Goal: Transaction & Acquisition: Purchase product/service

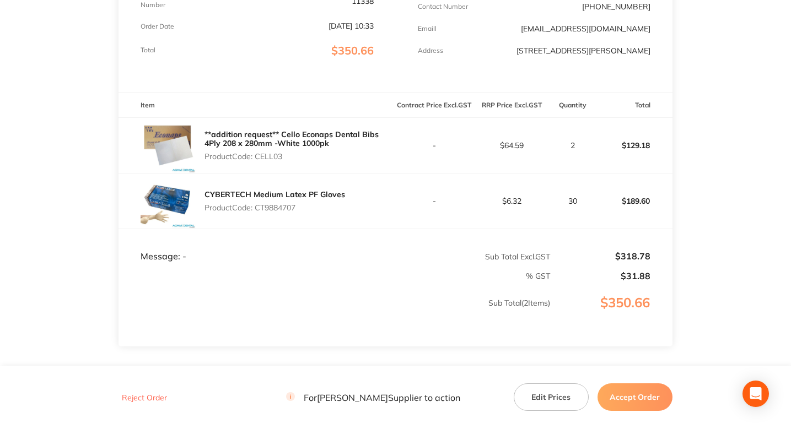
scroll to position [210, 0]
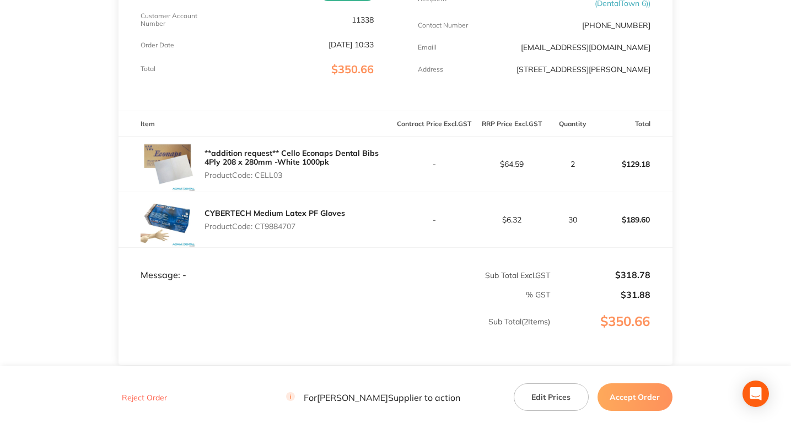
click at [260, 177] on p "Product Code: CELL03" at bounding box center [299, 175] width 191 height 9
copy p "CELL03"
click at [45, 142] on main "[PERSON_NAME] Order ID: Restocq- 94346 Download as PDF Order Details Order Stat…" at bounding box center [395, 146] width 791 height 614
click at [274, 180] on div "**addition request** Cello Econaps Dental Bibs 4Ply 208 x 280mm -White 1000pk P…" at bounding box center [299, 164] width 191 height 40
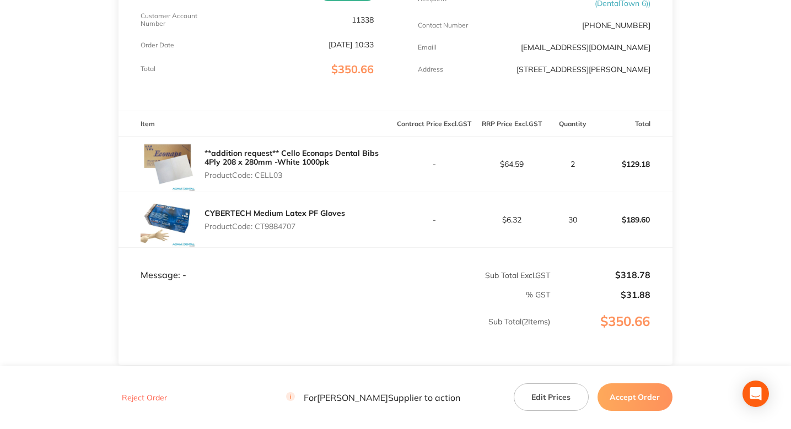
click at [274, 180] on div "**addition request** Cello Econaps Dental Bibs 4Ply 208 x 280mm -White 1000pk P…" at bounding box center [299, 164] width 191 height 40
click at [271, 175] on p "Product Code: CELL03" at bounding box center [299, 175] width 191 height 9
copy p "CELL03"
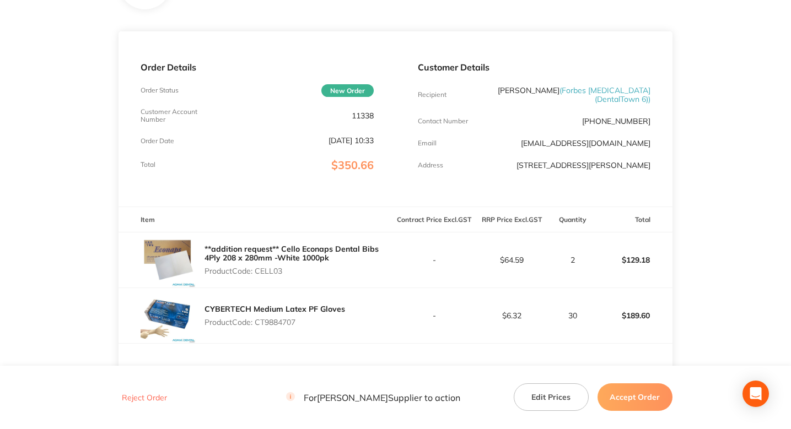
scroll to position [0, 0]
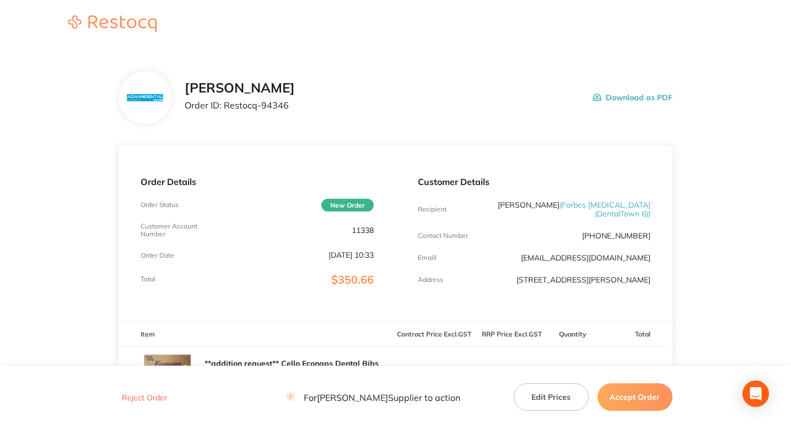
click at [41, 182] on main "[PERSON_NAME] Order ID: Restocq- 94346 Download as PDF Order Details Order Stat…" at bounding box center [395, 356] width 791 height 614
click at [274, 111] on div "[PERSON_NAME] Order ID: Restocq- 94346" at bounding box center [240, 97] width 110 height 34
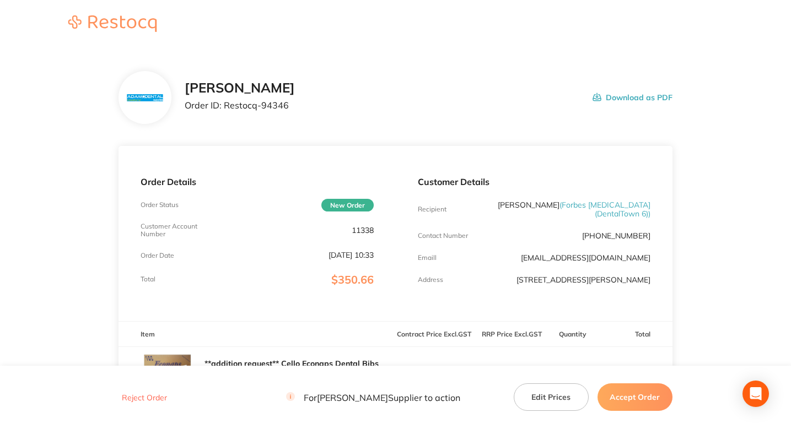
click at [276, 107] on p "Order ID: Restocq- 94346" at bounding box center [240, 105] width 110 height 10
copy p "94346"
click at [367, 107] on div "[PERSON_NAME] Order ID: Restocq- 94346 Download as PDF" at bounding box center [429, 97] width 488 height 34
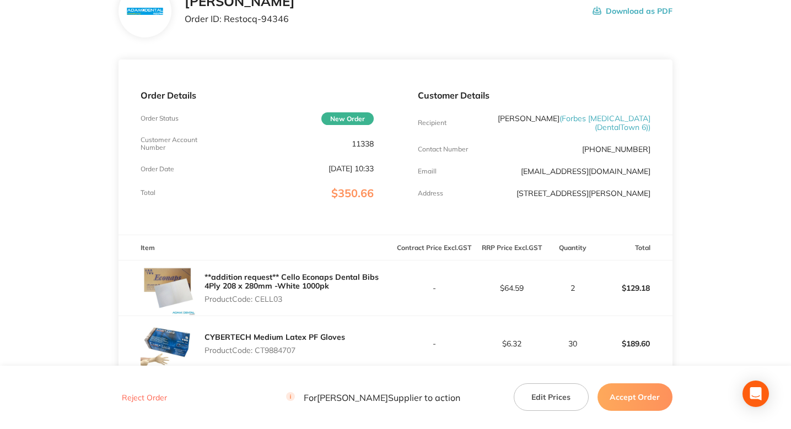
scroll to position [104, 0]
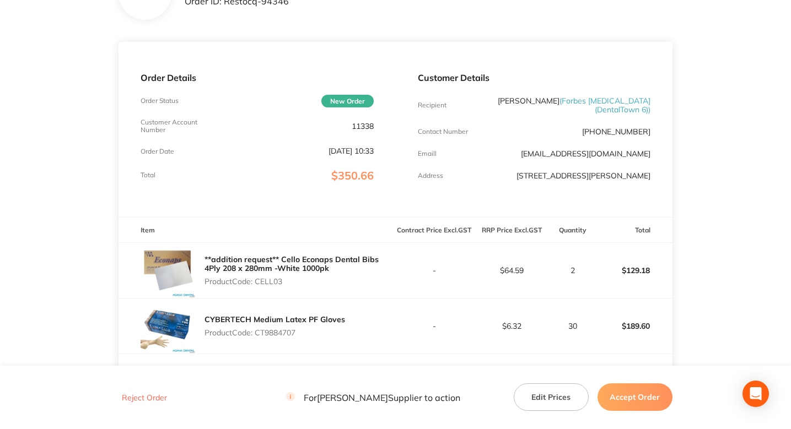
click at [60, 125] on main "[PERSON_NAME] Order ID: Restocq- 94346 Download as PDF Order Details Order Stat…" at bounding box center [395, 252] width 791 height 614
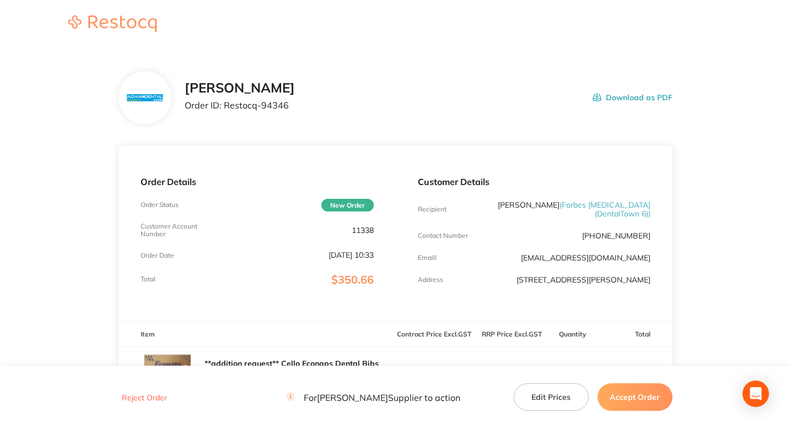
click at [424, 71] on section "[PERSON_NAME] Order ID: Restocq- 94346 Download as PDF Order Details Order Stat…" at bounding box center [395, 356] width 554 height 614
click at [336, 75] on div "[PERSON_NAME] Order ID: Restocq- 94346 Download as PDF" at bounding box center [395, 97] width 554 height 53
click at [210, 27] on header at bounding box center [395, 24] width 791 height 49
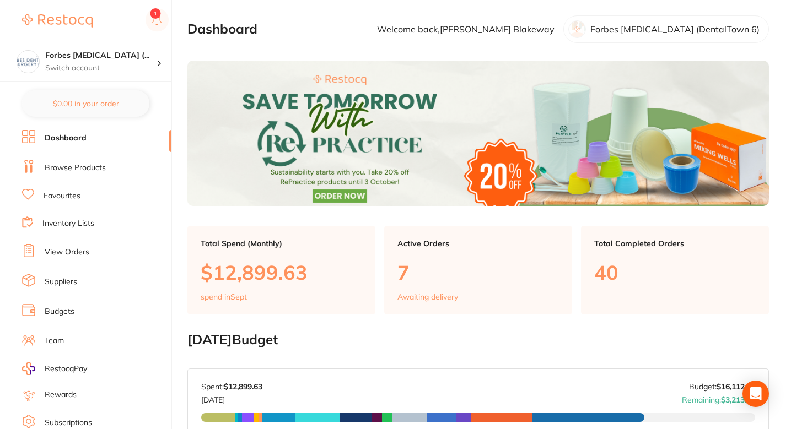
click at [77, 174] on li "Browse Products" at bounding box center [96, 168] width 149 height 17
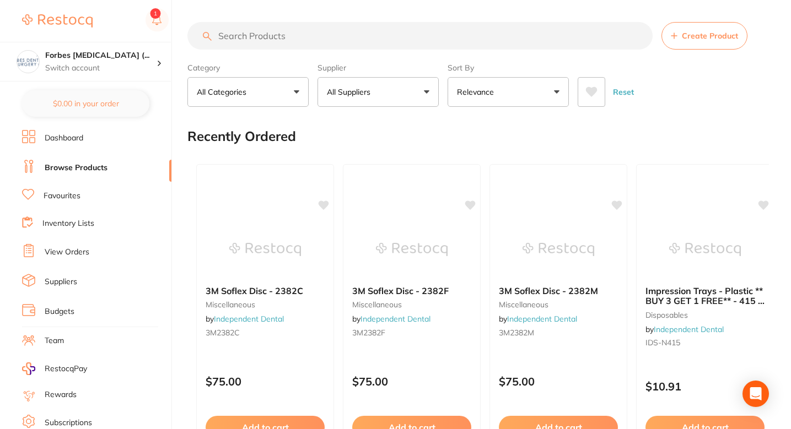
click at [416, 39] on input "search" at bounding box center [419, 36] width 465 height 28
paste input "CELL03"
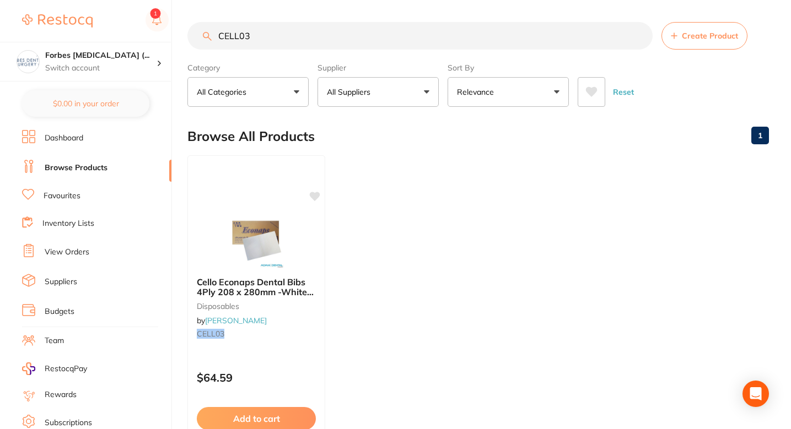
type input "CELL03"
click at [395, 245] on ul "Cello Econaps Dental Bibs 4Ply 208 x 280mm -White 1000pk disposables by Adam De…" at bounding box center [477, 313] width 581 height 317
click at [396, 222] on ul "Cello Econaps Dental Bibs 4Ply 208 x 280mm -White 1000pk disposables by Adam De…" at bounding box center [477, 313] width 581 height 317
click at [380, 210] on ul "Cello Econaps Dental Bibs 4Ply 208 x 280mm -White 1000pk disposables by Adam De…" at bounding box center [477, 313] width 581 height 317
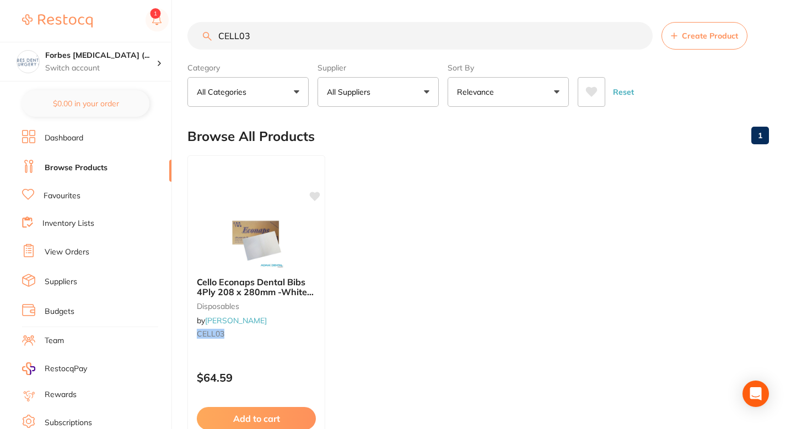
click at [428, 174] on ul "Cello Econaps Dental Bibs 4Ply 208 x 280mm -White 1000pk disposables by Adam De…" at bounding box center [477, 313] width 581 height 317
click at [316, 194] on icon at bounding box center [315, 195] width 10 height 9
click at [313, 196] on icon at bounding box center [315, 195] width 10 height 9
click at [469, 181] on ul "Cello Econaps Dental Bibs 4Ply 208 x 280mm -White 1000pk disposables by Adam De…" at bounding box center [477, 313] width 581 height 317
click at [387, 212] on ul "Cello Econaps Dental Bibs 4Ply 208 x 280mm -White 1000pk disposables by Adam De…" at bounding box center [477, 313] width 581 height 317
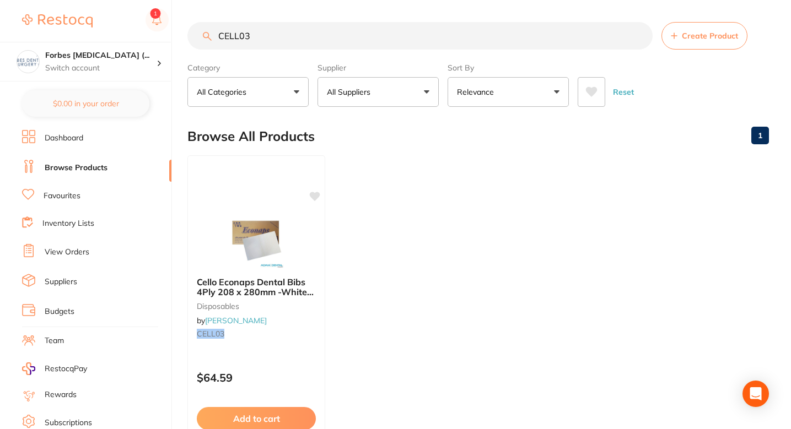
click at [387, 210] on ul "Cello Econaps Dental Bibs 4Ply 208 x 280mm -White 1000pk disposables by Adam De…" at bounding box center [477, 313] width 581 height 317
